Goal: Task Accomplishment & Management: Use online tool/utility

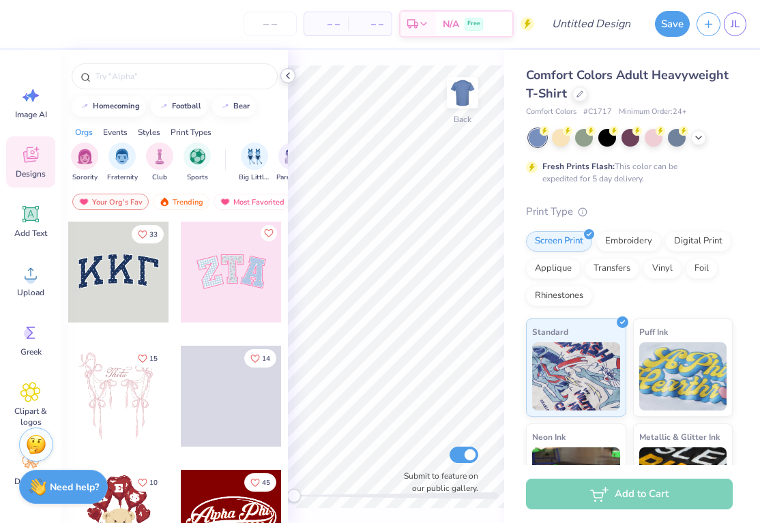
click at [289, 81] on div at bounding box center [287, 75] width 15 height 15
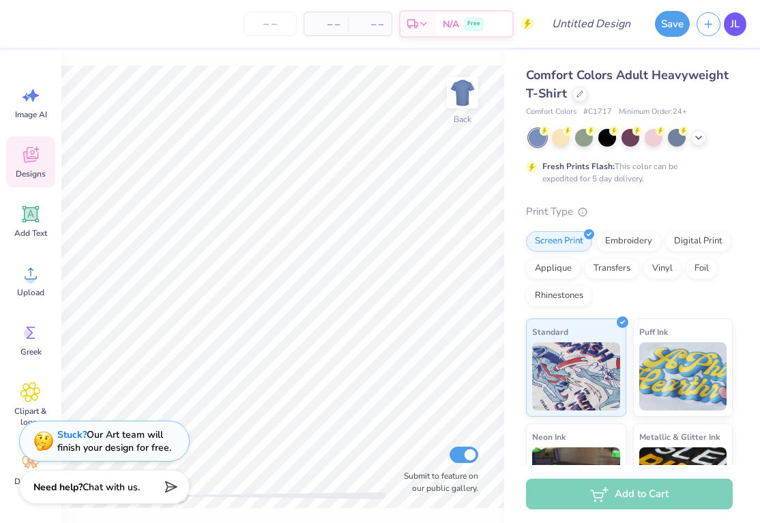
click at [741, 27] on link "JL" at bounding box center [735, 24] width 23 height 24
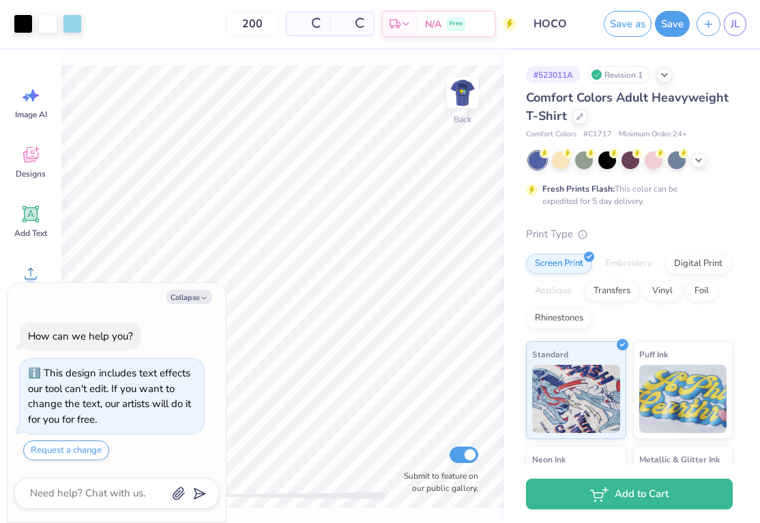
type textarea "x"
click at [738, 27] on span "JL" at bounding box center [735, 24] width 9 height 16
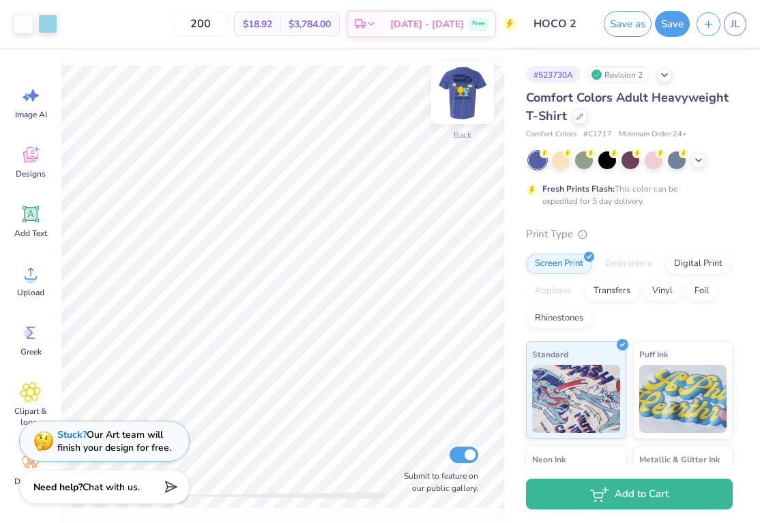
click at [458, 99] on img at bounding box center [462, 92] width 55 height 55
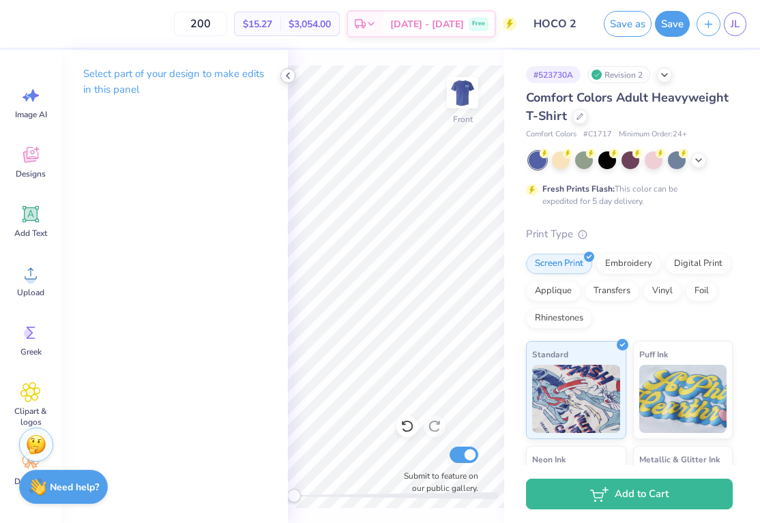
click at [289, 78] on icon at bounding box center [287, 75] width 11 height 11
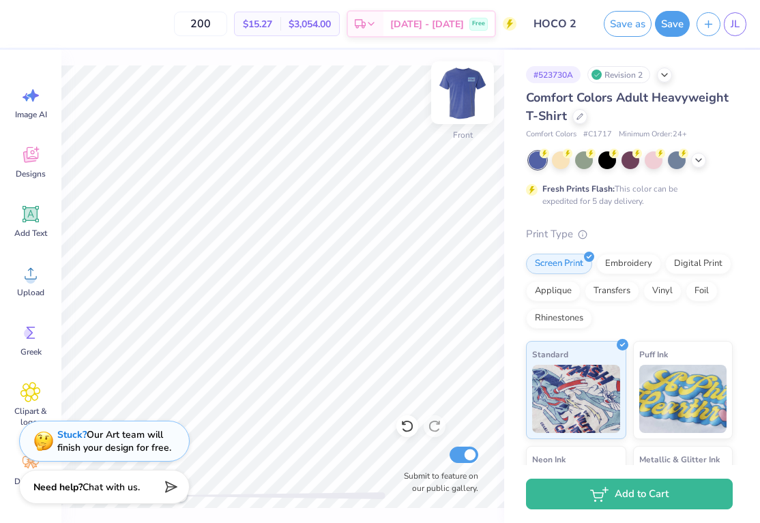
click at [454, 83] on img at bounding box center [462, 92] width 55 height 55
click at [463, 89] on img at bounding box center [462, 92] width 55 height 55
click at [37, 287] on span "Upload" at bounding box center [30, 292] width 27 height 11
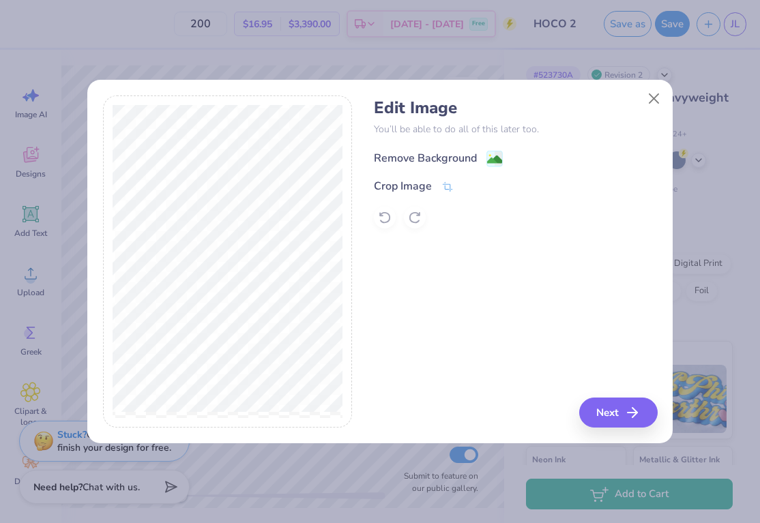
click at [429, 154] on div "Remove Background" at bounding box center [425, 158] width 103 height 16
click at [625, 412] on button "Next" at bounding box center [620, 413] width 78 height 30
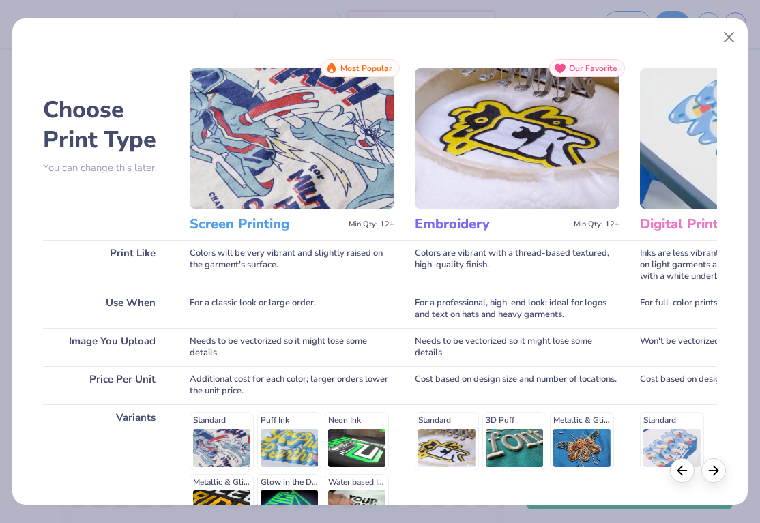
scroll to position [157, 0]
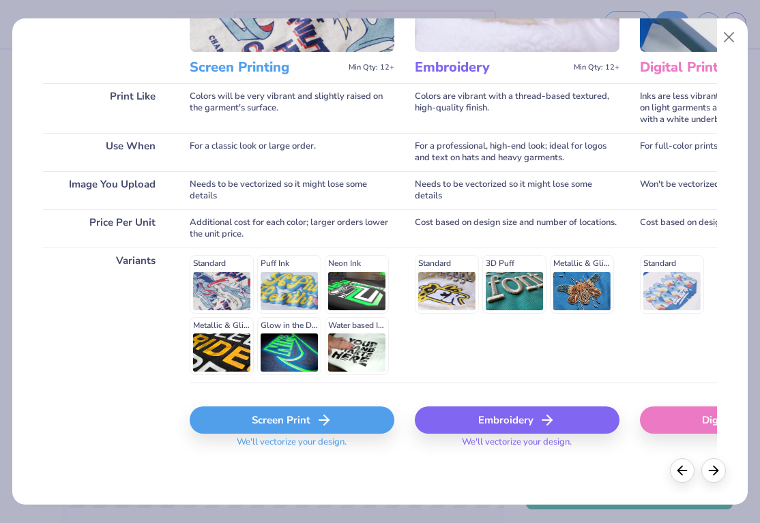
click at [276, 433] on div "Screen Print" at bounding box center [292, 420] width 205 height 27
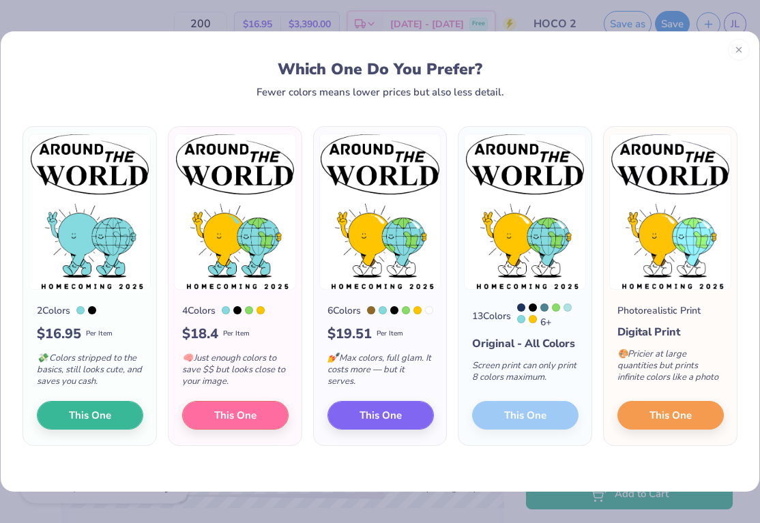
click at [396, 222] on img at bounding box center [380, 212] width 122 height 156
click at [393, 415] on span "This One" at bounding box center [380, 413] width 42 height 16
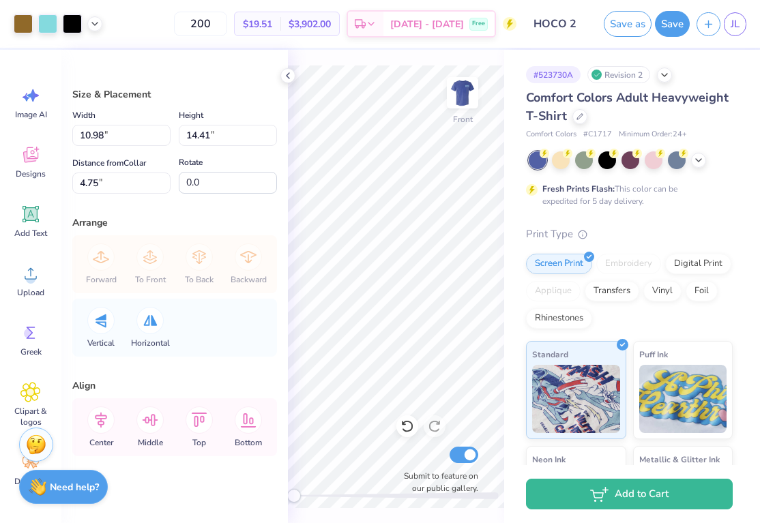
type input "10.98"
type input "14.41"
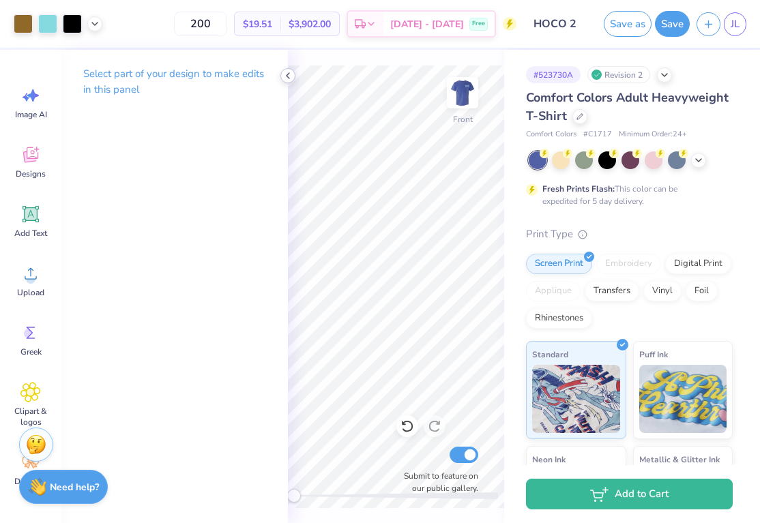
click at [281, 71] on div at bounding box center [287, 75] width 15 height 15
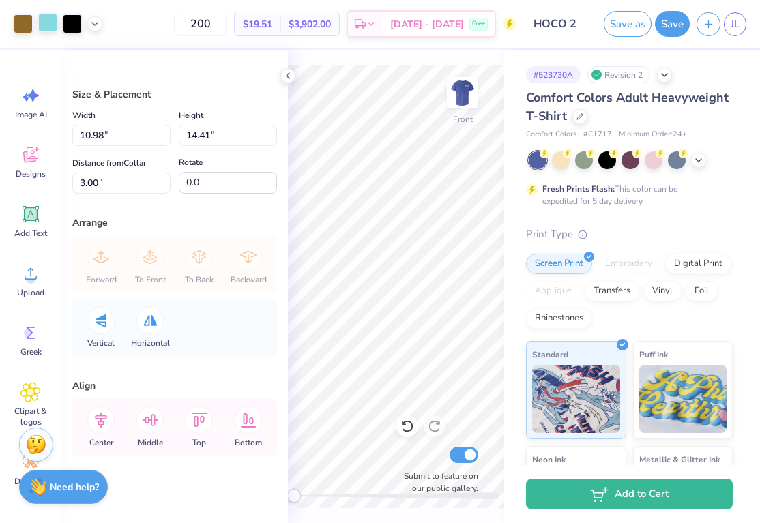
click at [51, 22] on div at bounding box center [47, 22] width 19 height 19
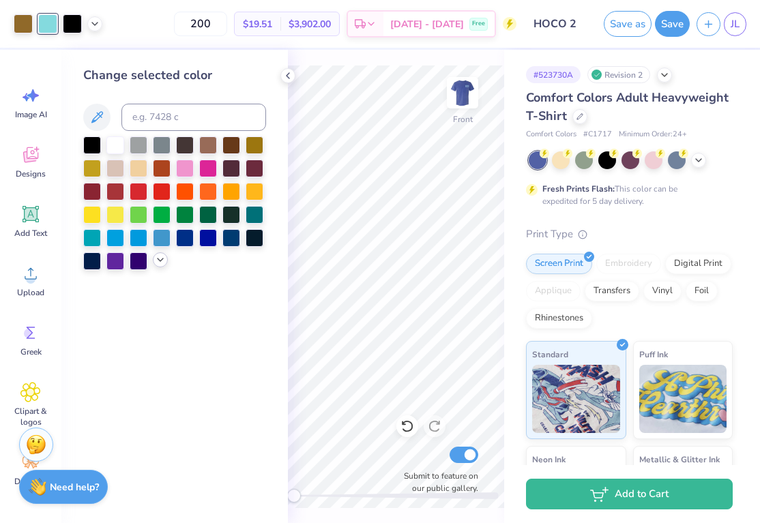
click at [154, 263] on div at bounding box center [160, 259] width 15 height 15
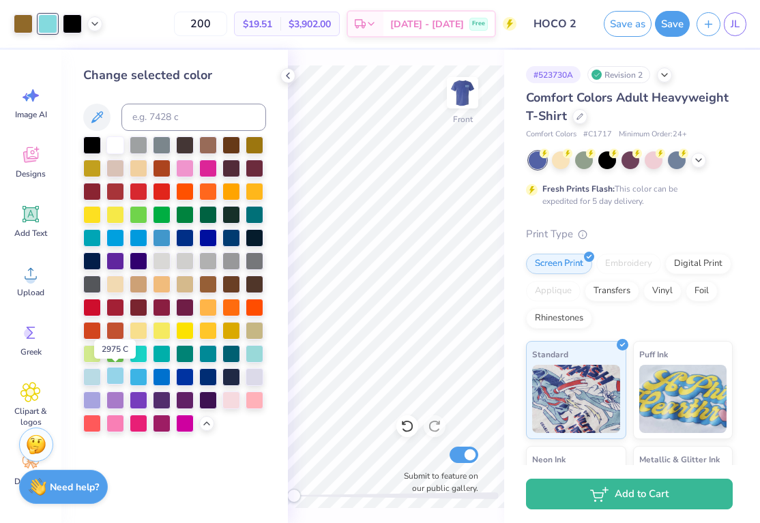
click at [113, 375] on div at bounding box center [115, 376] width 18 height 18
click at [91, 374] on div at bounding box center [92, 376] width 18 height 18
click at [108, 375] on div at bounding box center [115, 376] width 18 height 18
click at [91, 24] on icon at bounding box center [94, 22] width 11 height 11
click at [76, 61] on div at bounding box center [68, 57] width 19 height 19
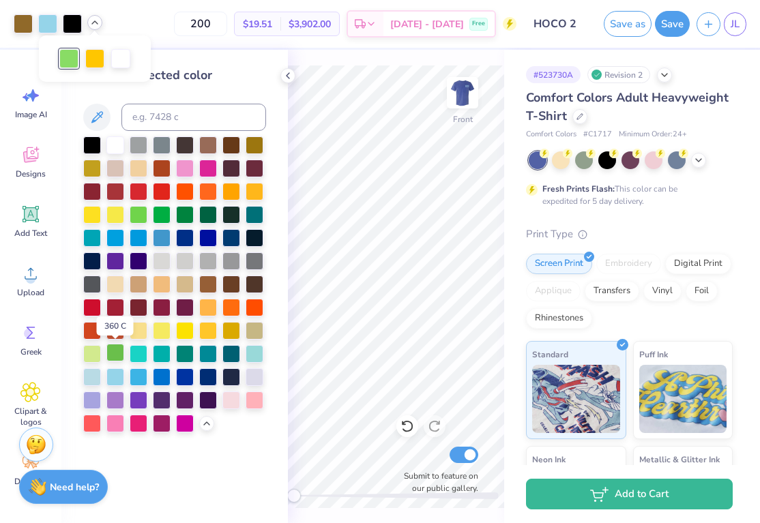
click at [112, 353] on div at bounding box center [115, 353] width 18 height 18
click at [93, 347] on div at bounding box center [92, 353] width 18 height 18
click at [117, 350] on div at bounding box center [115, 353] width 18 height 18
click at [285, 73] on icon at bounding box center [287, 75] width 11 height 11
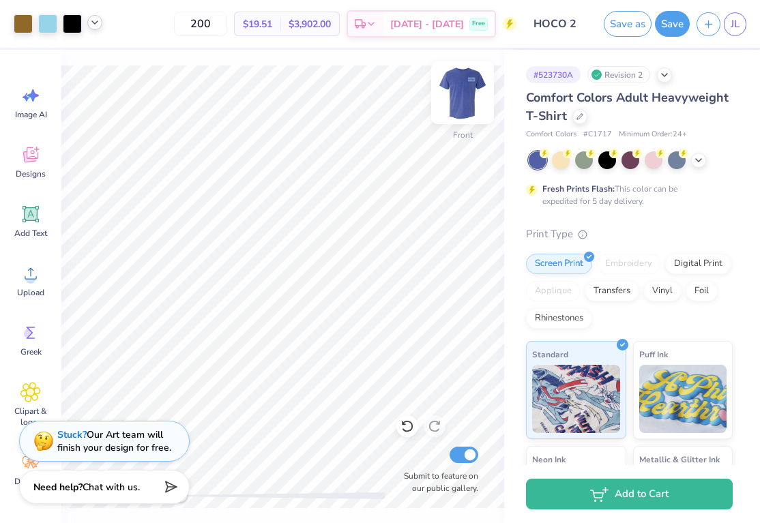
click at [477, 96] on img at bounding box center [462, 92] width 55 height 55
click at [465, 105] on img at bounding box center [462, 92] width 55 height 55
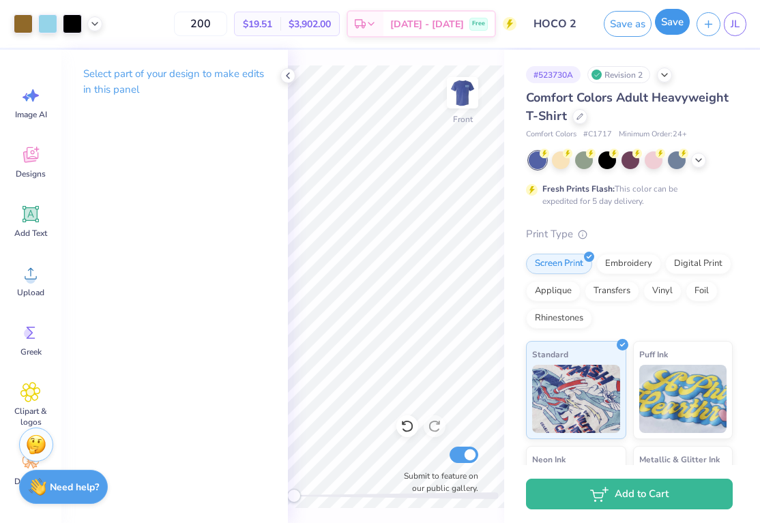
click at [676, 22] on button "Save" at bounding box center [672, 22] width 35 height 26
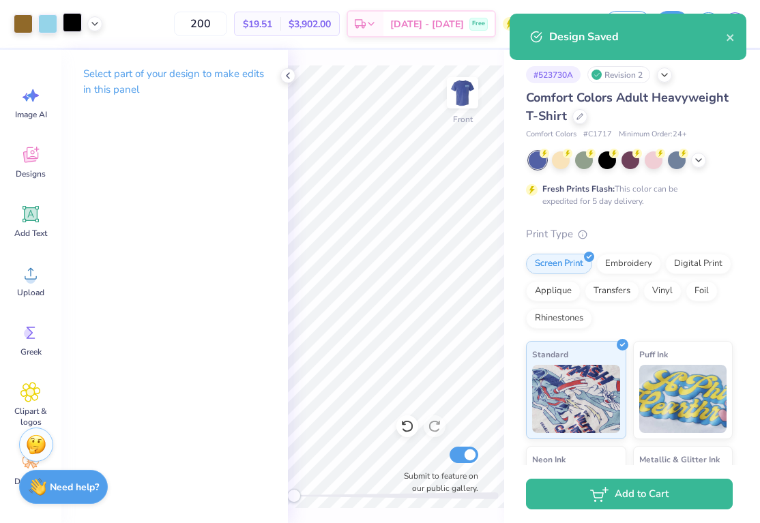
click at [76, 27] on div at bounding box center [72, 22] width 19 height 19
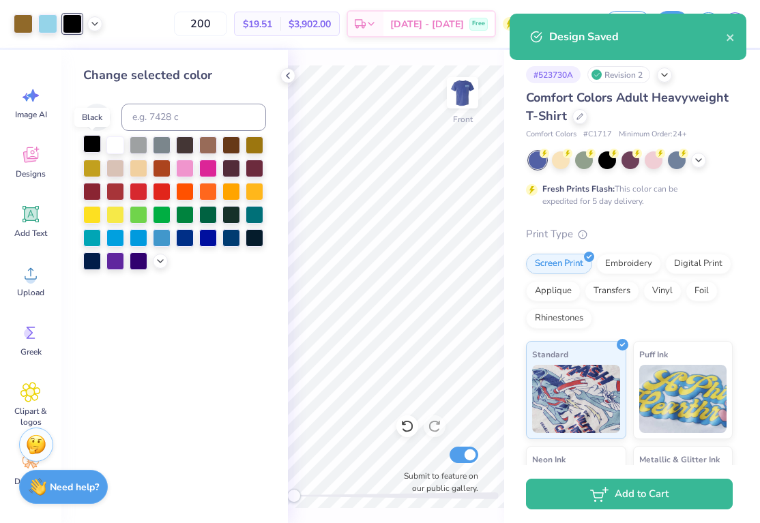
click at [92, 143] on div at bounding box center [92, 144] width 18 height 18
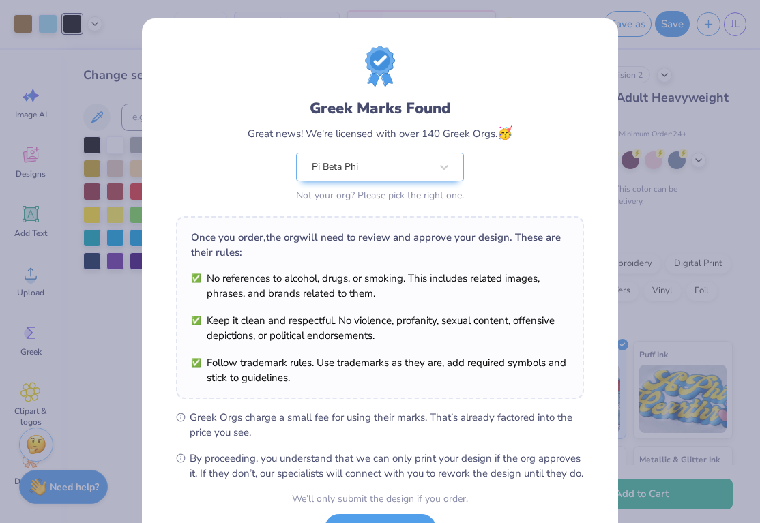
scroll to position [115, 0]
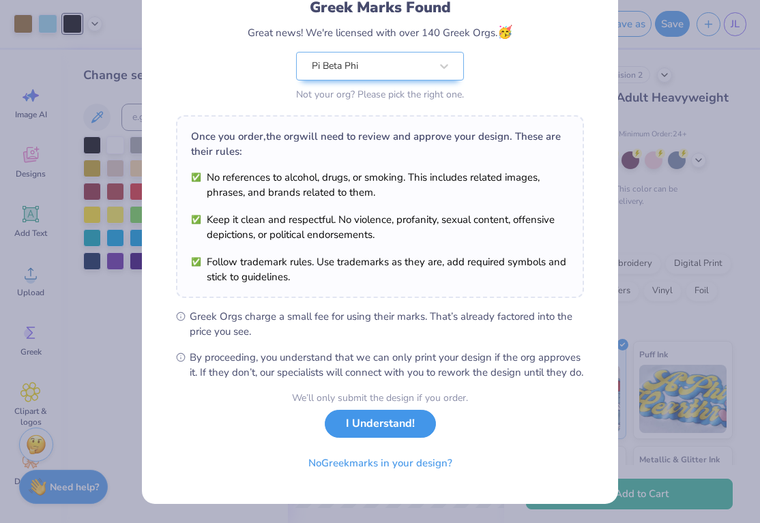
click at [366, 435] on button "I Understand!" at bounding box center [380, 424] width 111 height 28
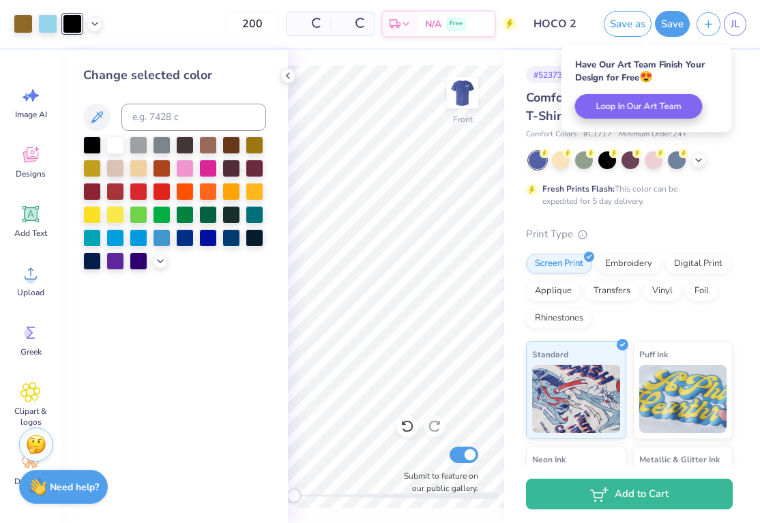
scroll to position [0, 0]
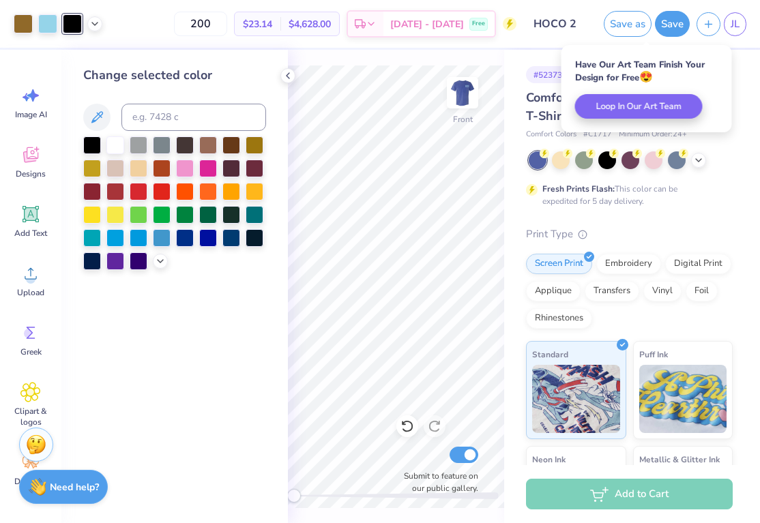
click at [76, 25] on div at bounding box center [72, 23] width 19 height 19
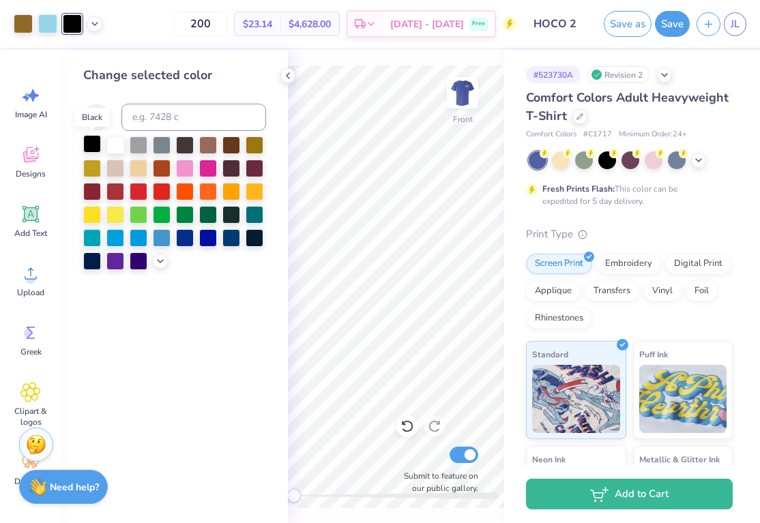
click at [87, 147] on div at bounding box center [92, 144] width 18 height 18
click at [187, 405] on div "Change selected color" at bounding box center [174, 286] width 227 height 473
click at [291, 73] on icon at bounding box center [287, 75] width 11 height 11
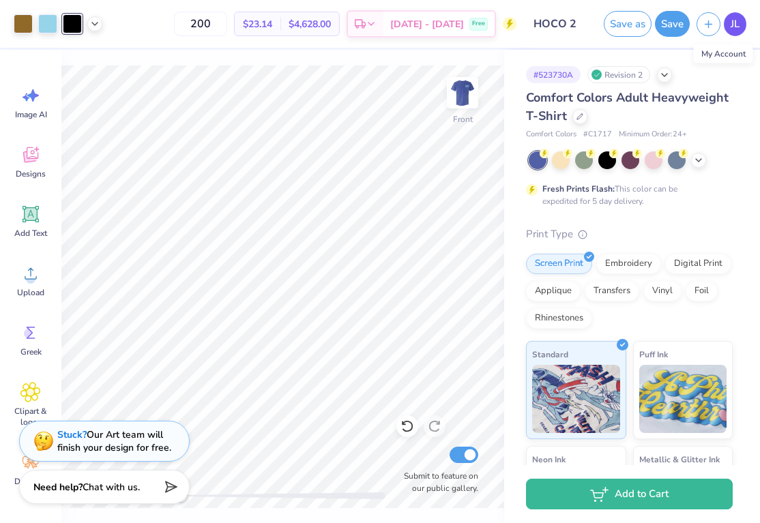
click at [734, 23] on span "JL" at bounding box center [735, 24] width 9 height 16
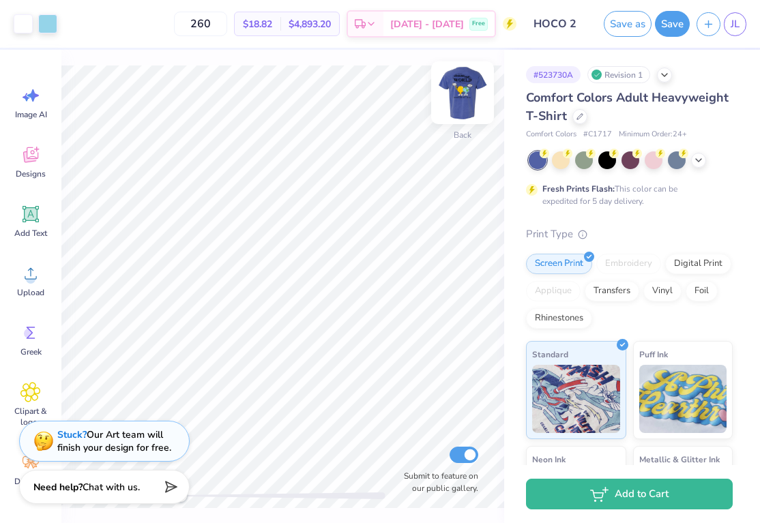
click at [454, 91] on img at bounding box center [462, 92] width 55 height 55
click at [96, 25] on icon at bounding box center [94, 22] width 11 height 11
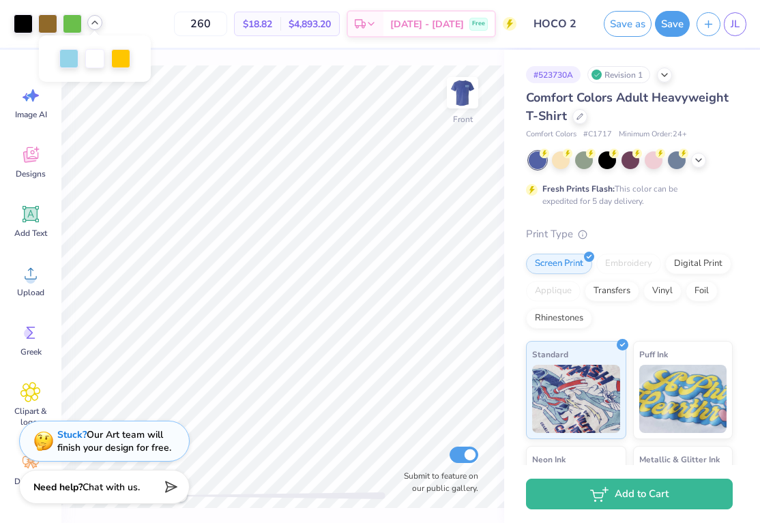
click at [96, 23] on icon at bounding box center [94, 22] width 11 height 11
click at [32, 221] on icon at bounding box center [30, 214] width 20 height 20
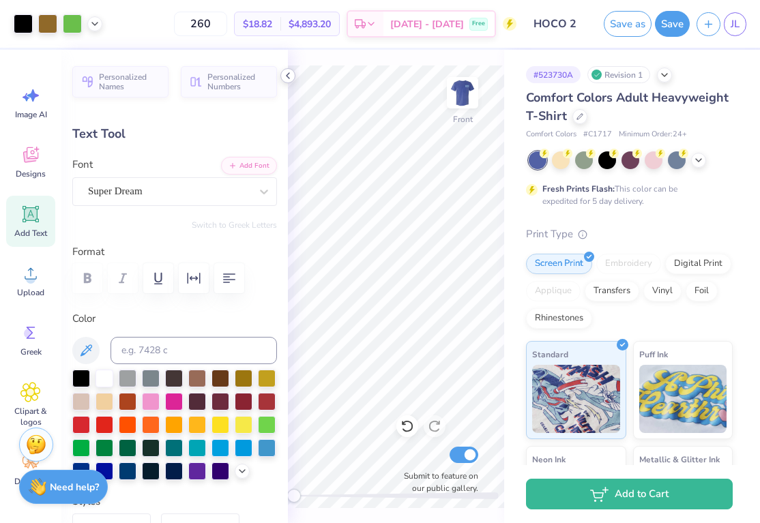
click at [284, 75] on icon at bounding box center [287, 75] width 11 height 11
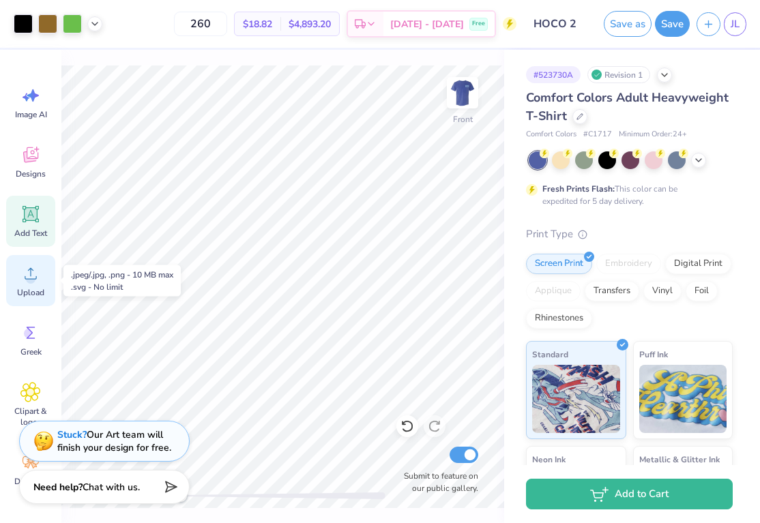
click at [29, 282] on circle at bounding box center [31, 279] width 10 height 10
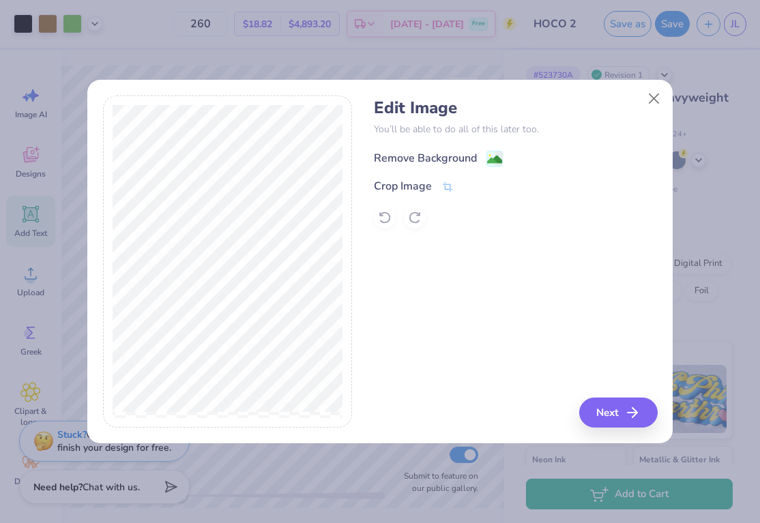
click at [441, 156] on div "Remove Background" at bounding box center [425, 158] width 103 height 16
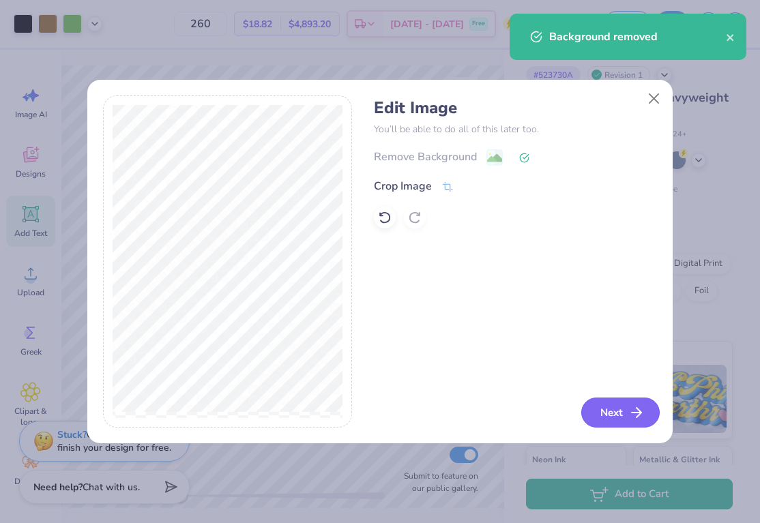
click at [615, 411] on button "Next" at bounding box center [620, 413] width 78 height 30
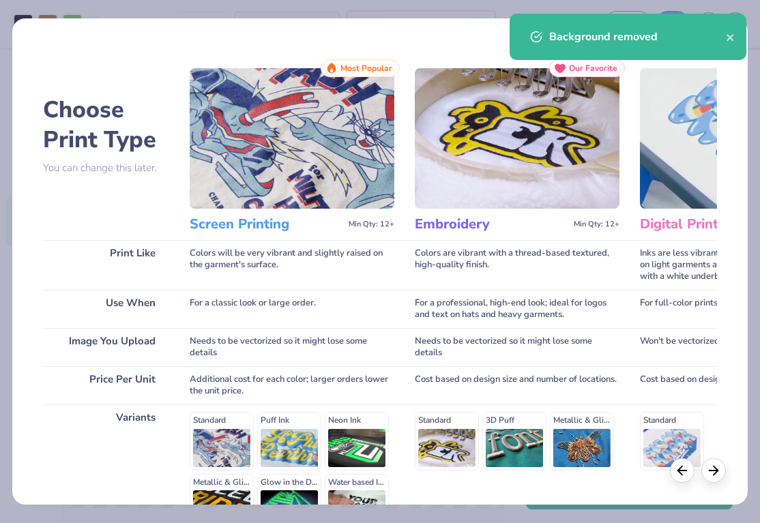
scroll to position [157, 0]
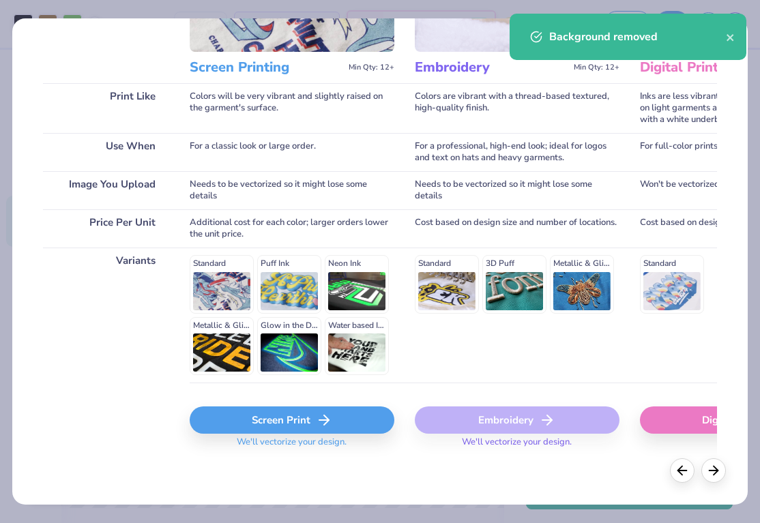
click at [290, 424] on div "Screen Print" at bounding box center [292, 420] width 205 height 27
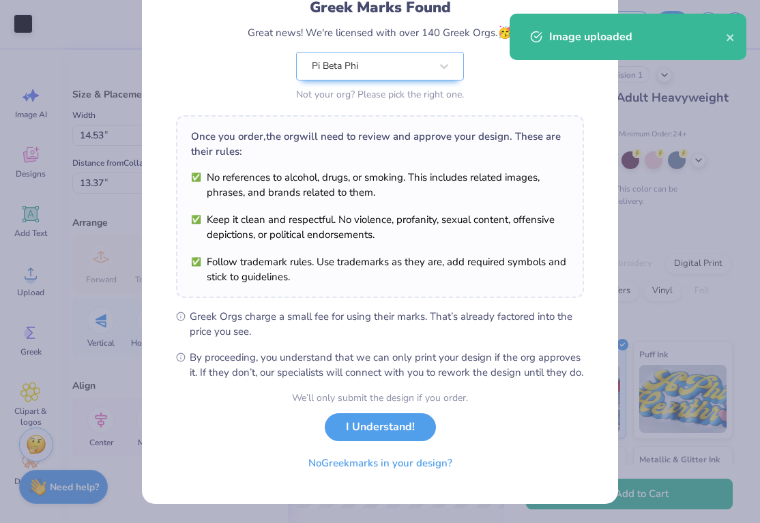
scroll to position [113, 0]
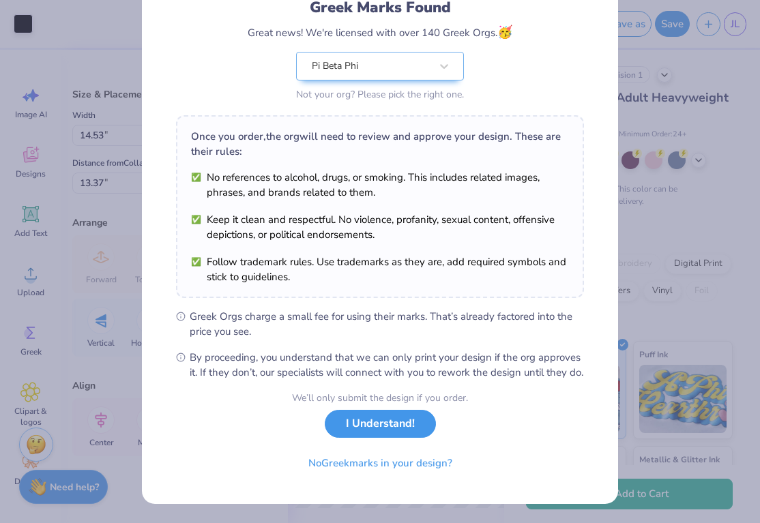
click at [377, 428] on button "I Understand!" at bounding box center [380, 424] width 111 height 28
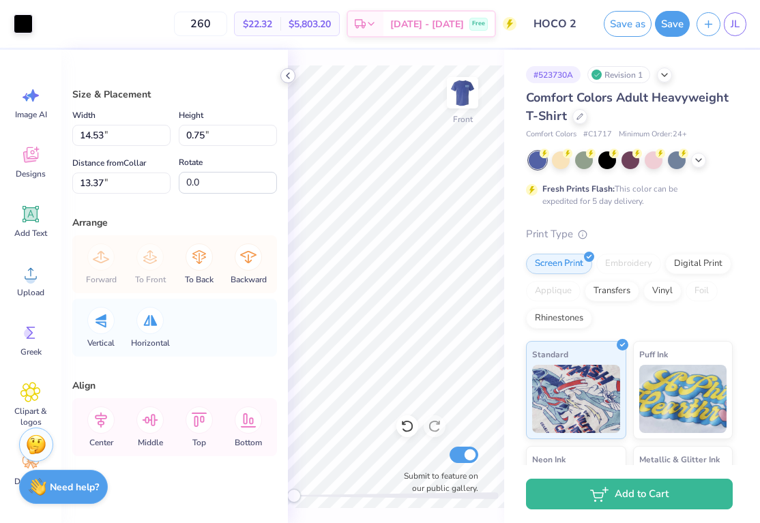
click at [287, 78] on icon at bounding box center [287, 75] width 11 height 11
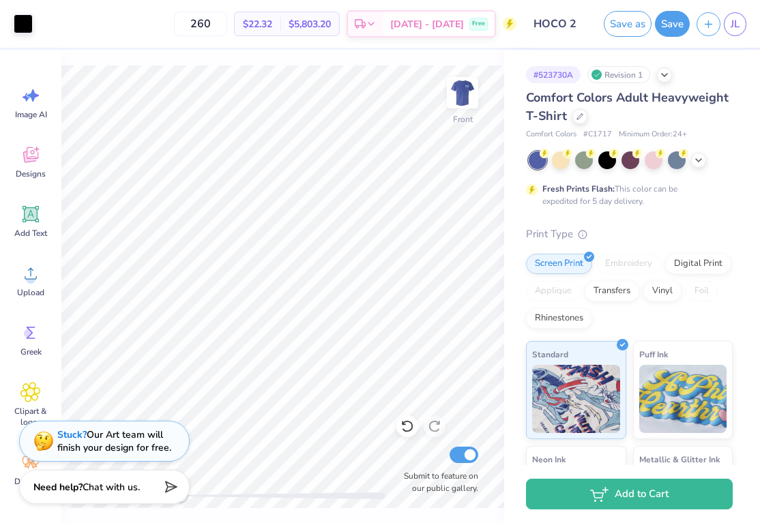
type input "10.60"
type input "0.55"
type input "9.36"
type input "0.49"
type input "17.39"
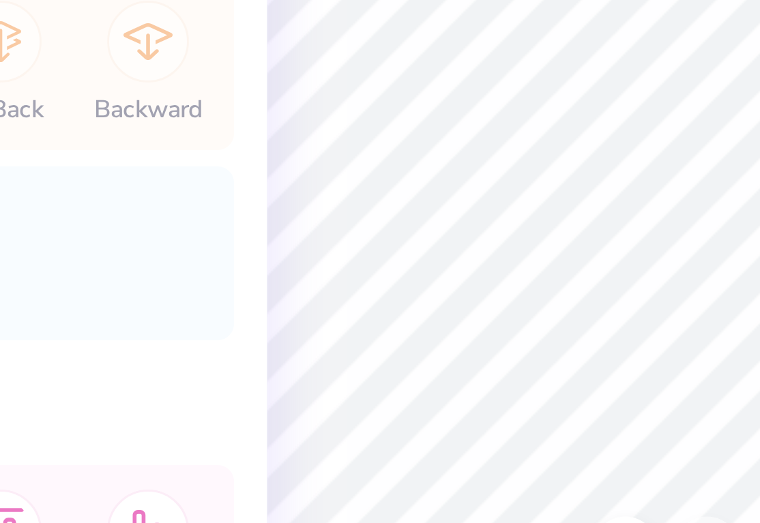
click at [241, 323] on div "Art colors 260 $22.32 Per Item $5,803.20 Total Est. Delivery Oct 10 - 13 Free D…" at bounding box center [380, 261] width 760 height 523
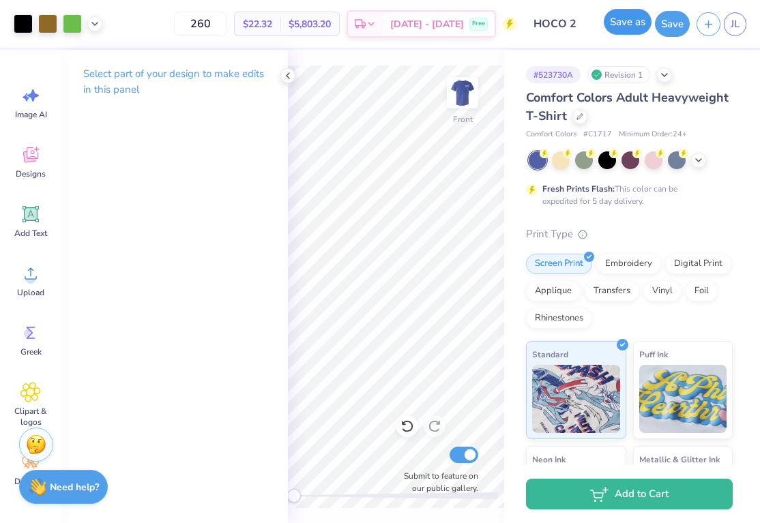
click at [636, 23] on button "Save as" at bounding box center [628, 22] width 48 height 26
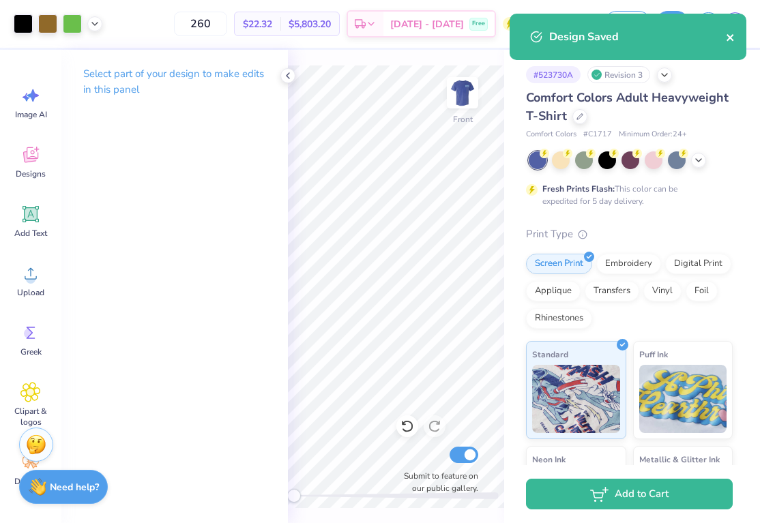
click at [733, 35] on icon "close" at bounding box center [730, 37] width 7 height 7
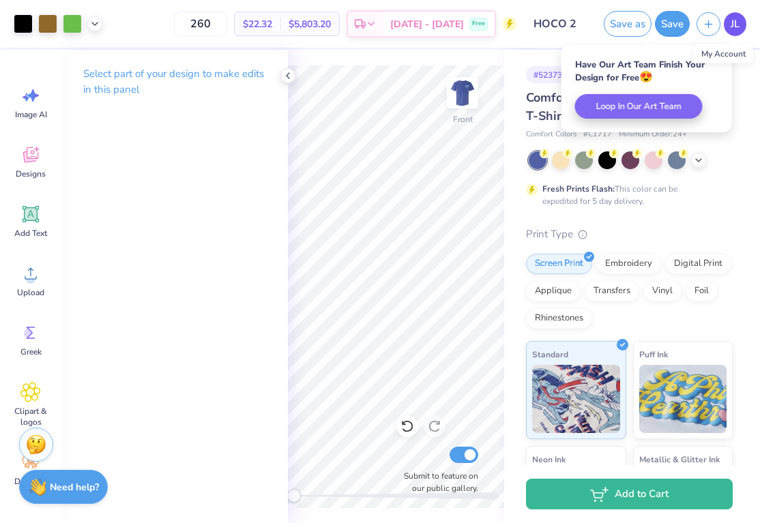
click at [735, 29] on span "JL" at bounding box center [735, 24] width 9 height 16
